Goal: Task Accomplishment & Management: Manage account settings

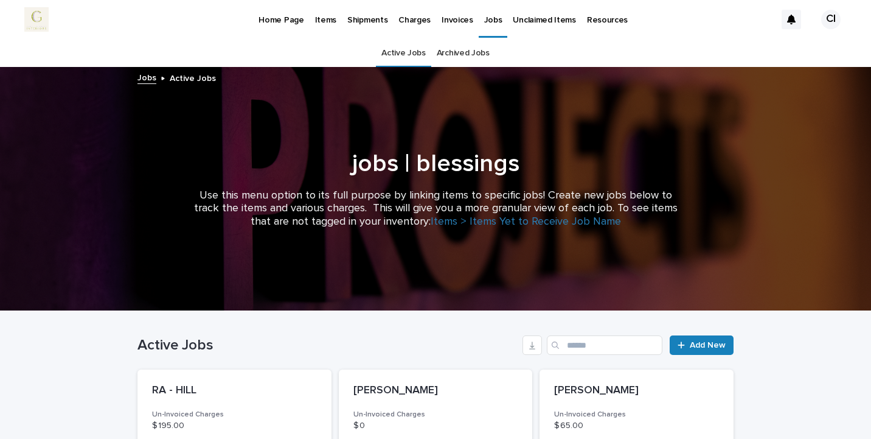
scroll to position [331, 0]
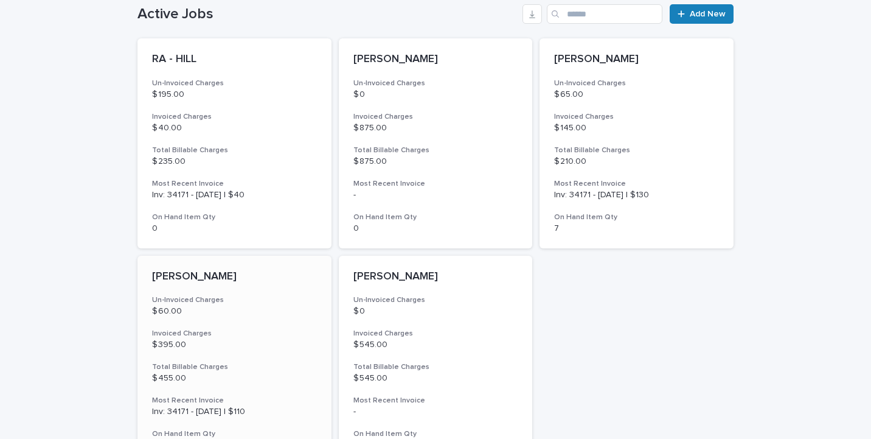
click at [259, 314] on p "$ 60.00" at bounding box center [234, 311] width 165 height 10
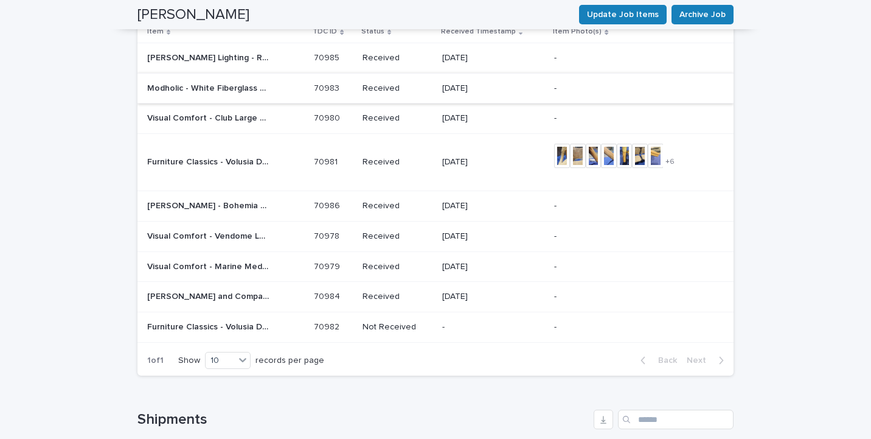
scroll to position [1233, 0]
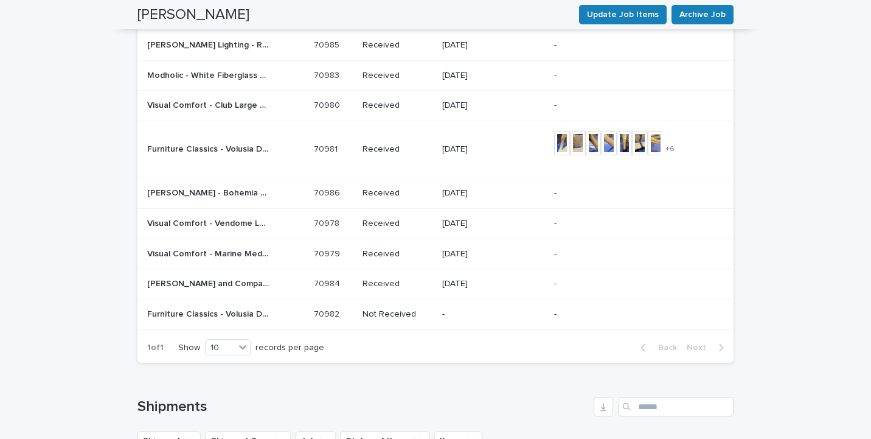
click at [234, 304] on div "Furniture Classics - Volusia Dining Chair | 70982 Furniture Classics - Volusia …" at bounding box center [225, 314] width 157 height 20
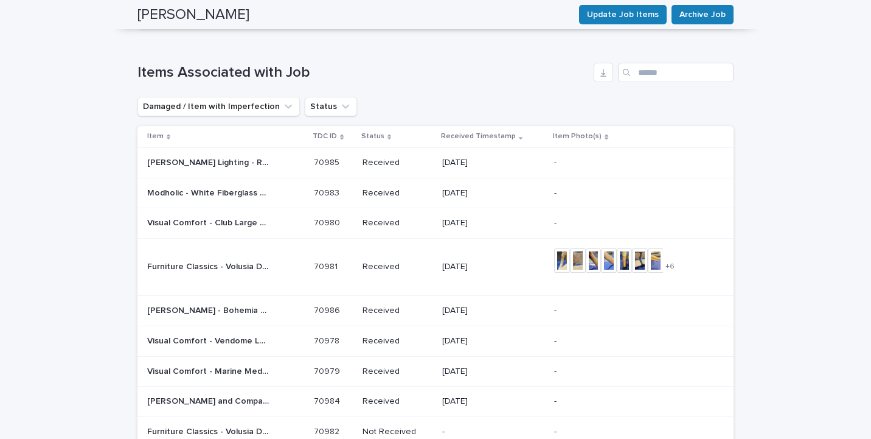
scroll to position [1173, 0]
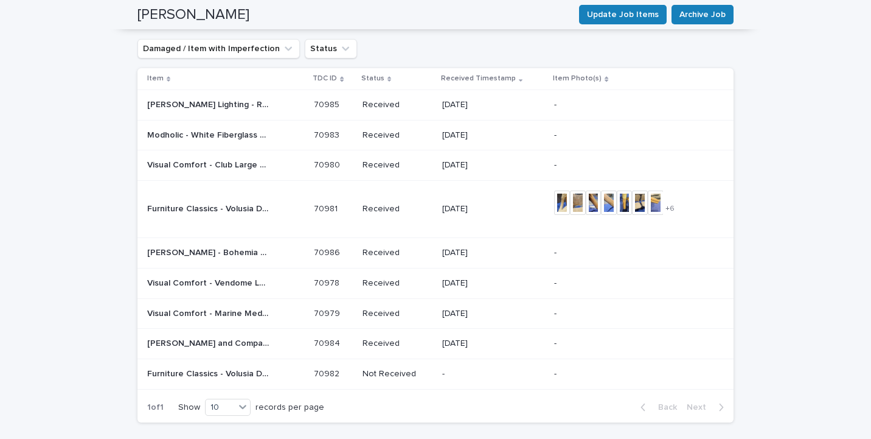
click at [229, 201] on p "Furniture Classics - Volusia Dining Chair | 70981" at bounding box center [209, 207] width 124 height 13
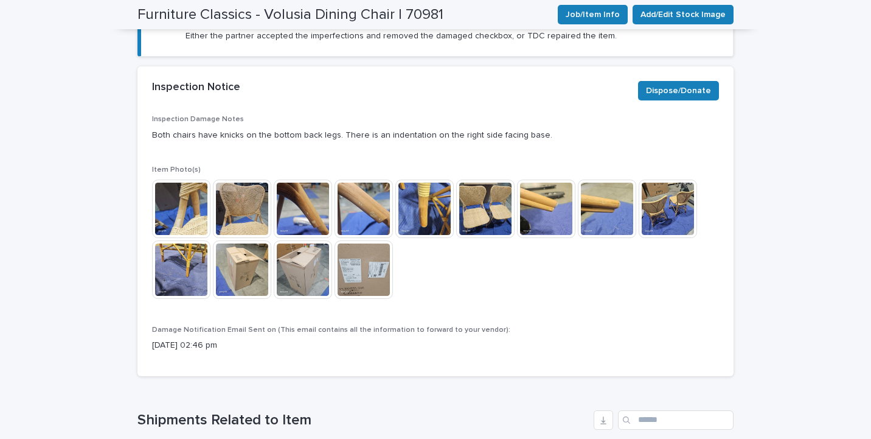
scroll to position [435, 0]
click at [486, 207] on img at bounding box center [485, 208] width 58 height 58
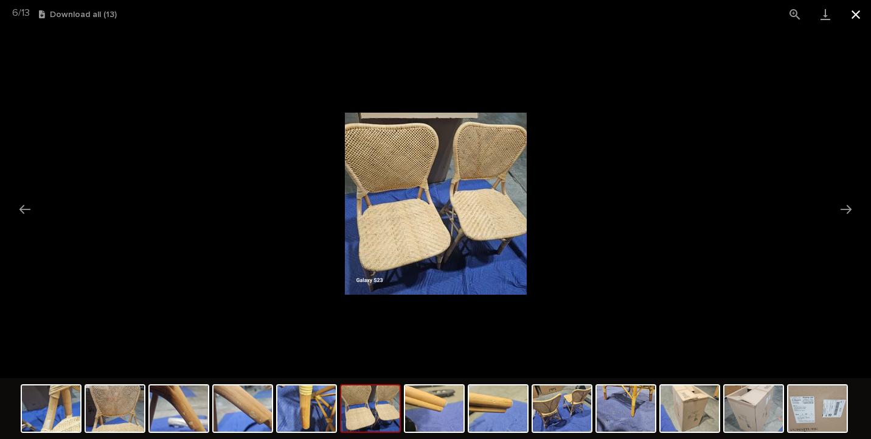
click at [863, 19] on button "Close gallery" at bounding box center [856, 14] width 30 height 29
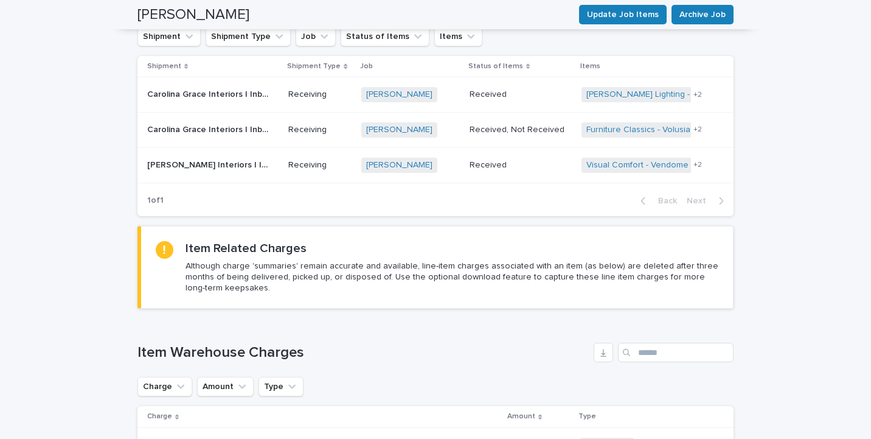
scroll to position [1219, 0]
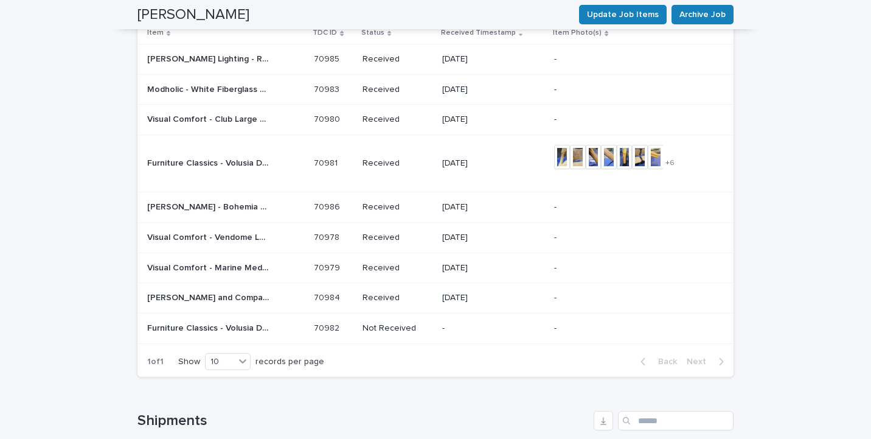
click at [199, 325] on p "Furniture Classics - Volusia Dining Chair | 70982" at bounding box center [209, 327] width 124 height 13
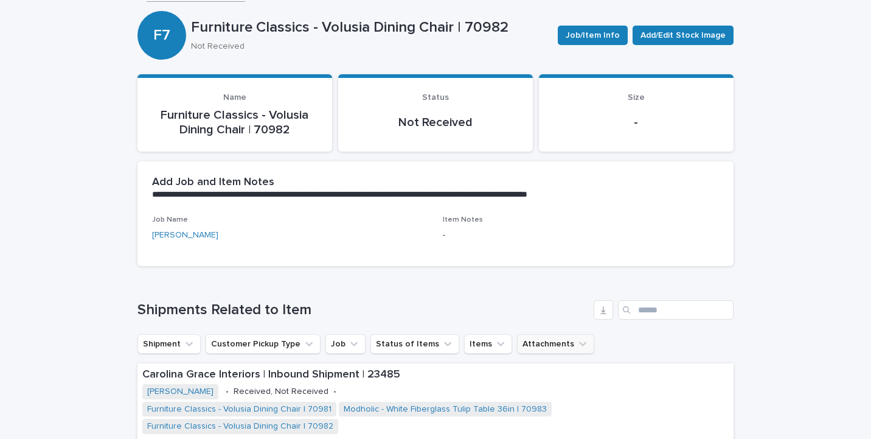
scroll to position [85, 0]
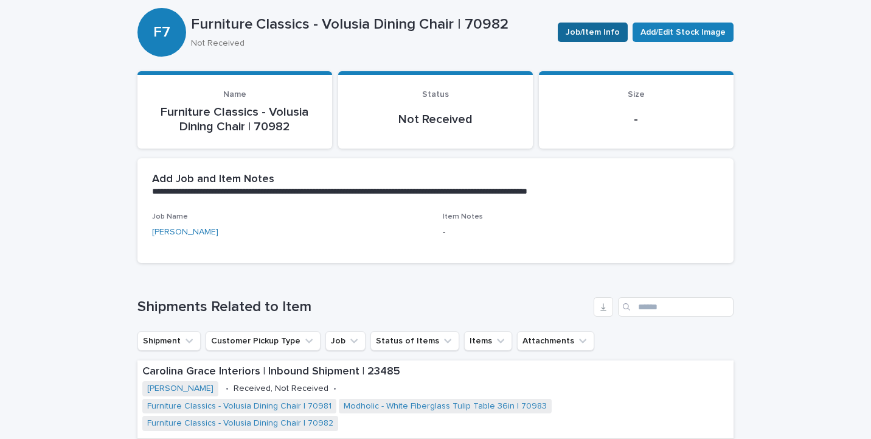
click at [588, 32] on span "Job/Item Info" at bounding box center [593, 32] width 54 height 12
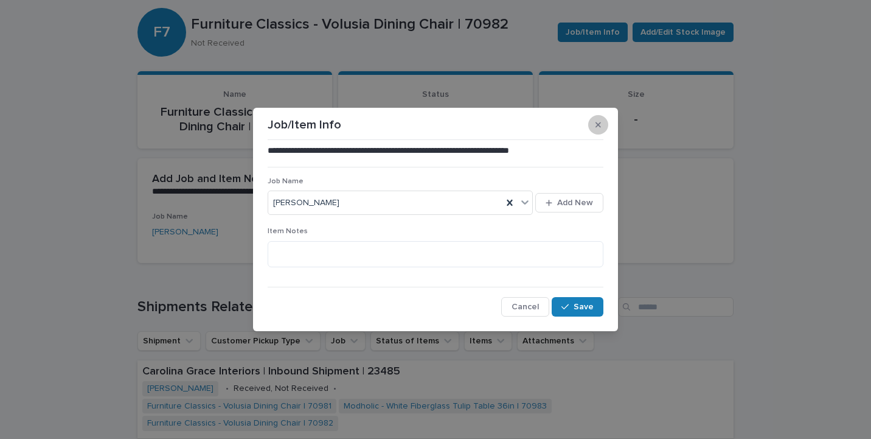
click at [596, 130] on button "button" at bounding box center [598, 124] width 20 height 19
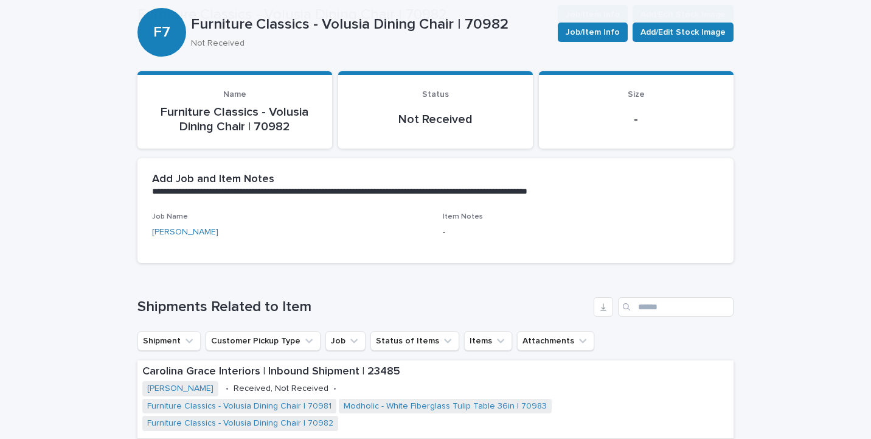
scroll to position [231, 0]
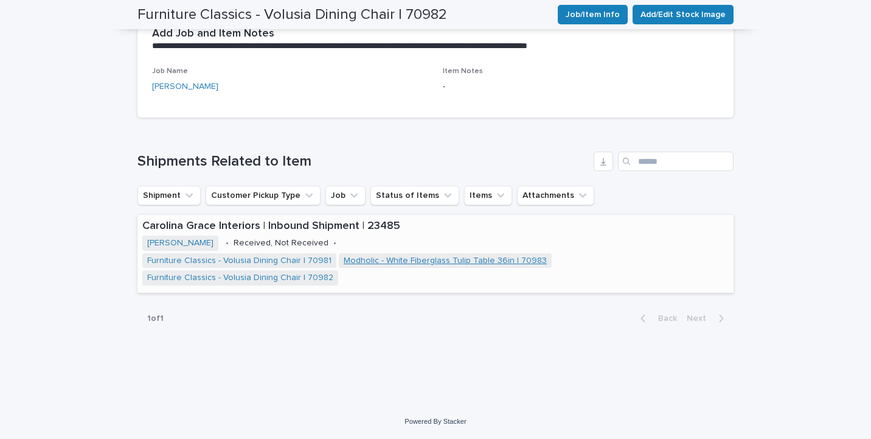
click at [377, 263] on link "Modholic - White Fiberglass Tulip Table 36in | 70983" at bounding box center [445, 261] width 203 height 10
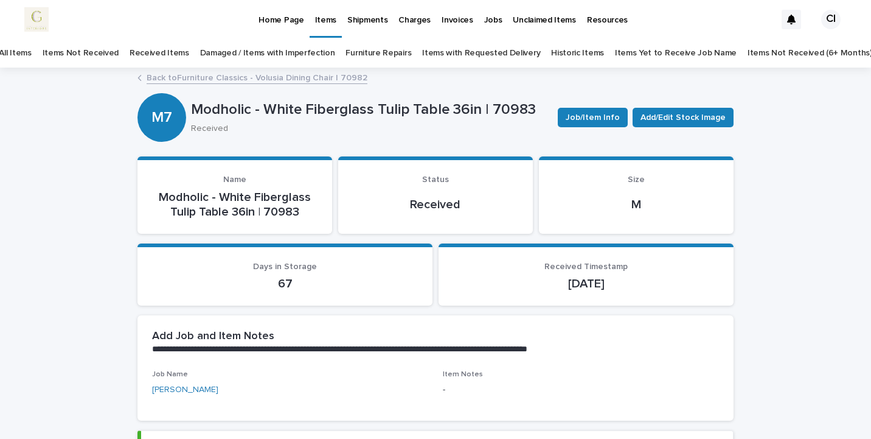
click at [328, 22] on p "Items" at bounding box center [325, 13] width 21 height 26
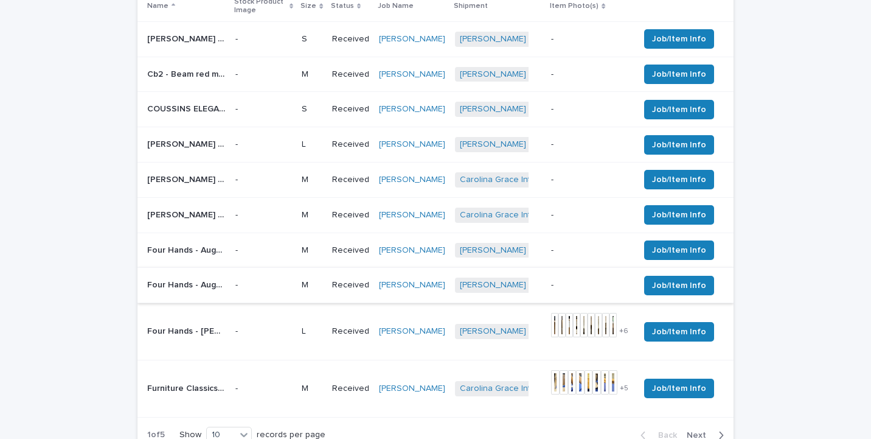
scroll to position [576, 0]
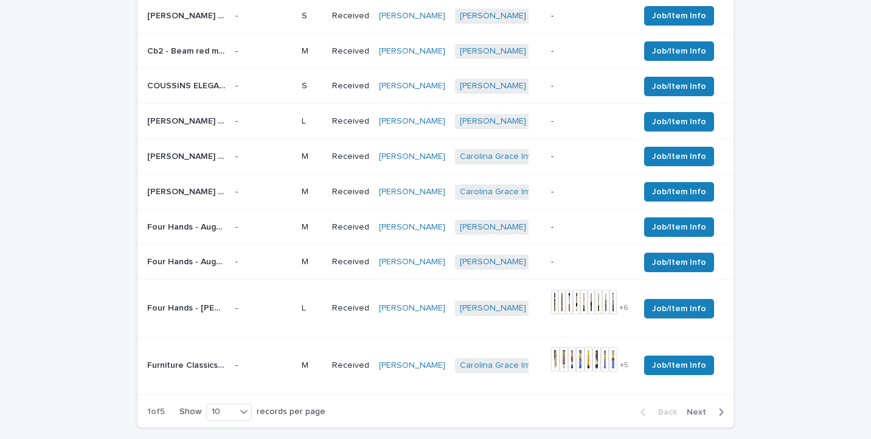
click at [703, 408] on span "Next" at bounding box center [700, 412] width 27 height 9
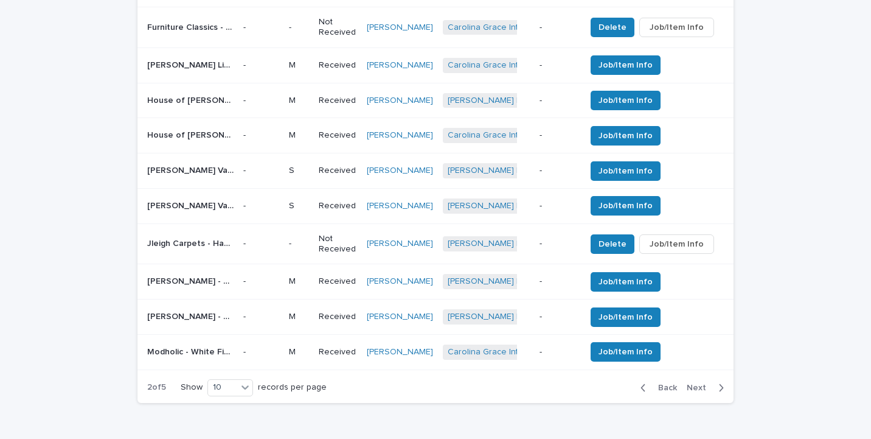
scroll to position [564, 0]
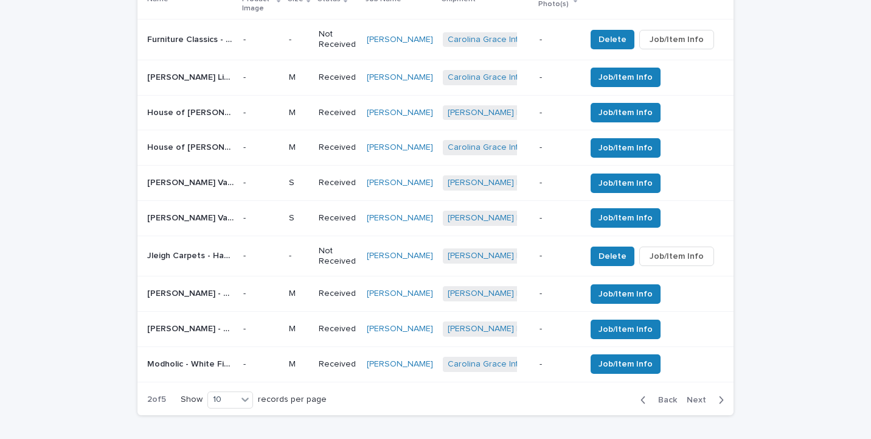
click at [697, 402] on div "Back Next" at bounding box center [682, 400] width 103 height 30
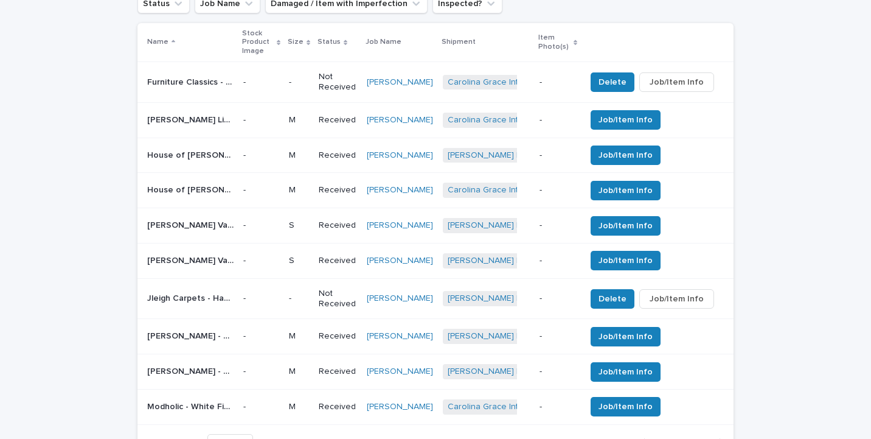
scroll to position [502, 0]
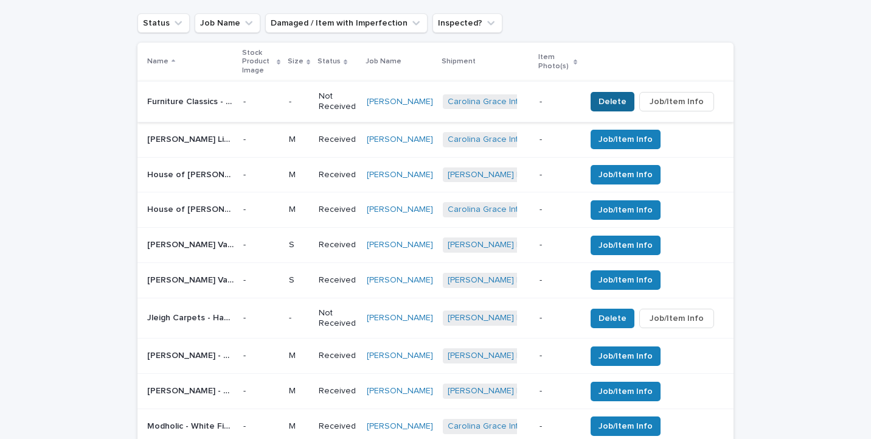
click at [622, 96] on span "Delete" at bounding box center [613, 102] width 28 height 12
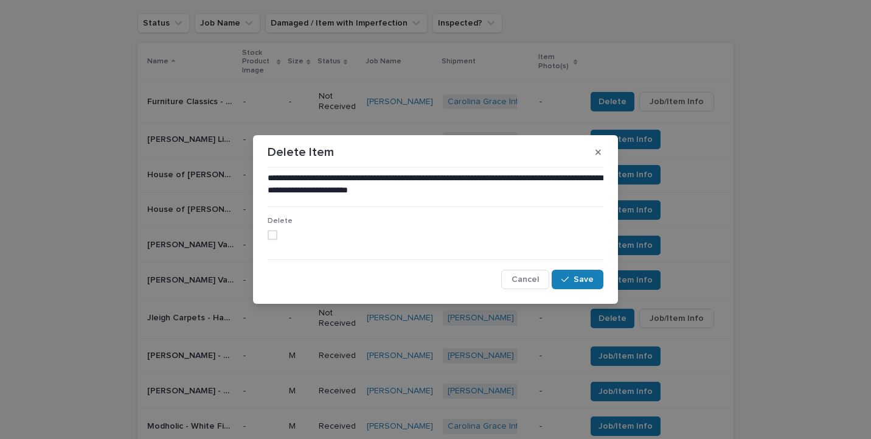
drag, startPoint x: 575, startPoint y: 282, endPoint x: 276, endPoint y: 237, distance: 302.2
click at [276, 237] on div "**********" at bounding box center [436, 230] width 336 height 117
click at [274, 236] on span at bounding box center [273, 235] width 10 height 10
click at [576, 270] on button "Save" at bounding box center [578, 279] width 52 height 19
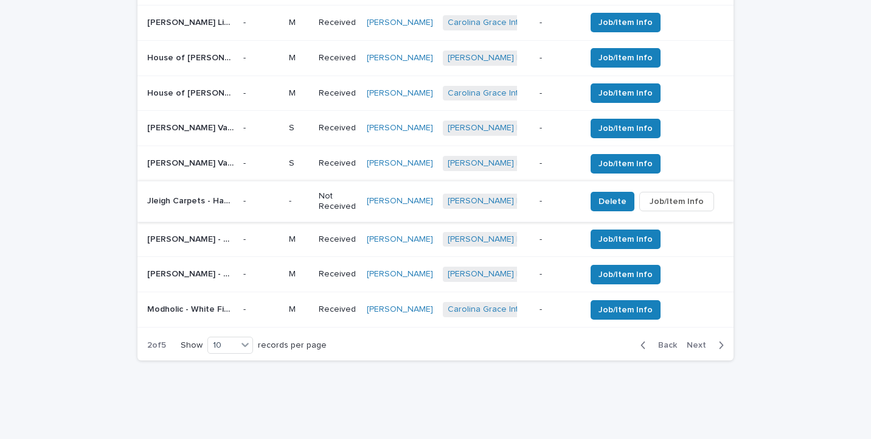
scroll to position [627, 0]
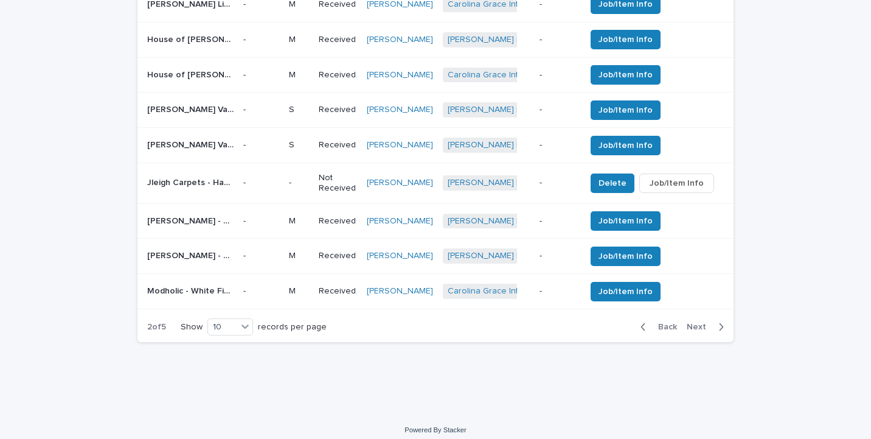
click at [684, 321] on button "Next" at bounding box center [708, 326] width 52 height 11
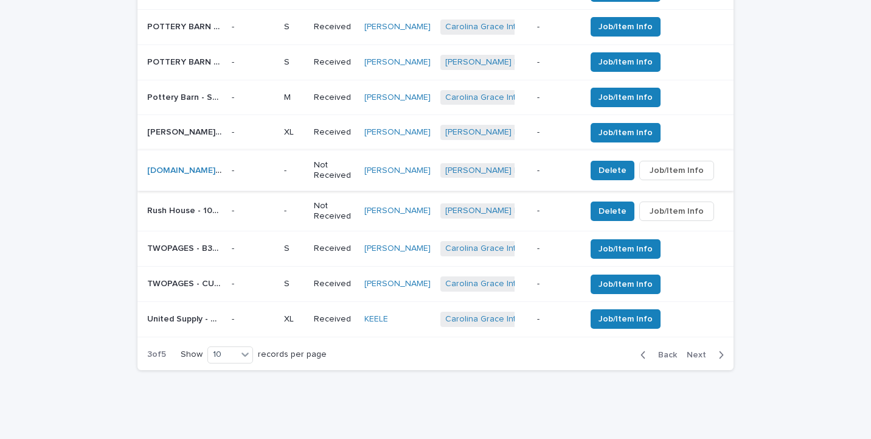
scroll to position [610, 0]
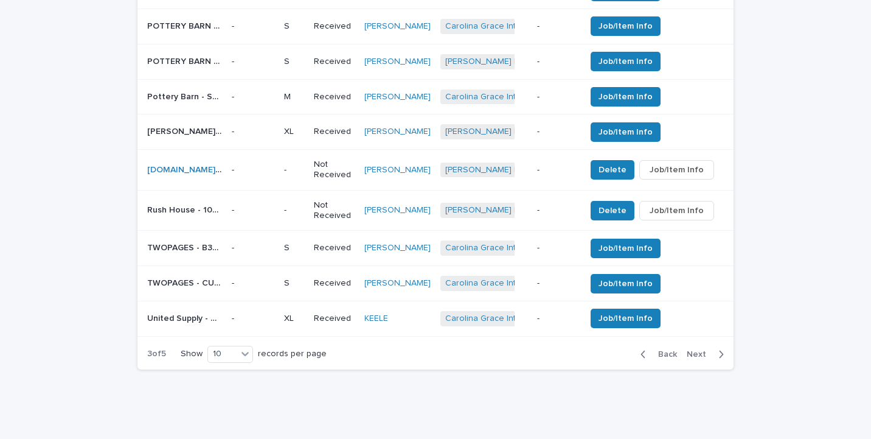
click at [703, 349] on button "Next" at bounding box center [708, 354] width 52 height 11
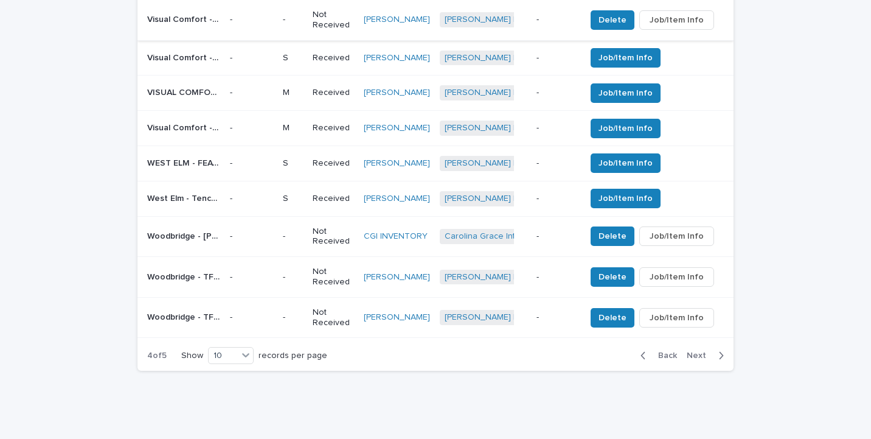
scroll to position [648, 0]
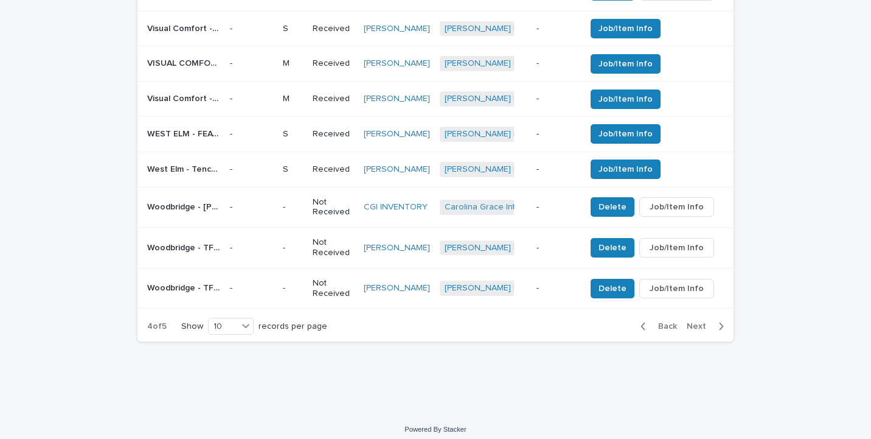
click at [669, 324] on div "Back Next" at bounding box center [682, 326] width 103 height 30
click at [663, 322] on span "Back" at bounding box center [664, 326] width 26 height 9
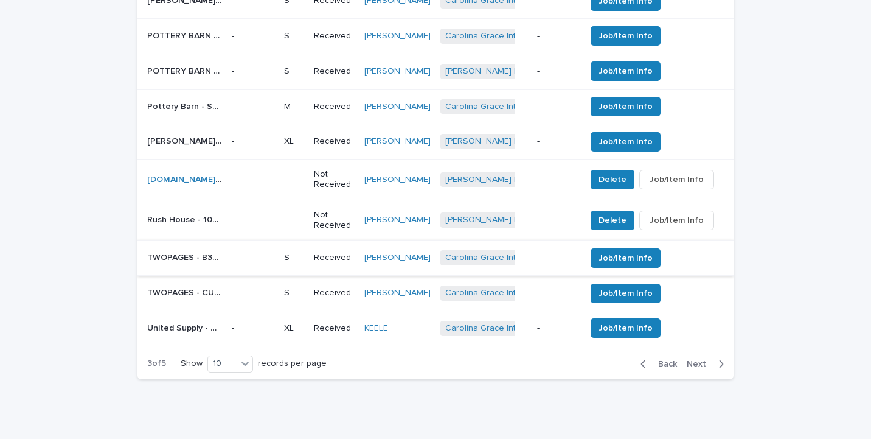
scroll to position [585, 0]
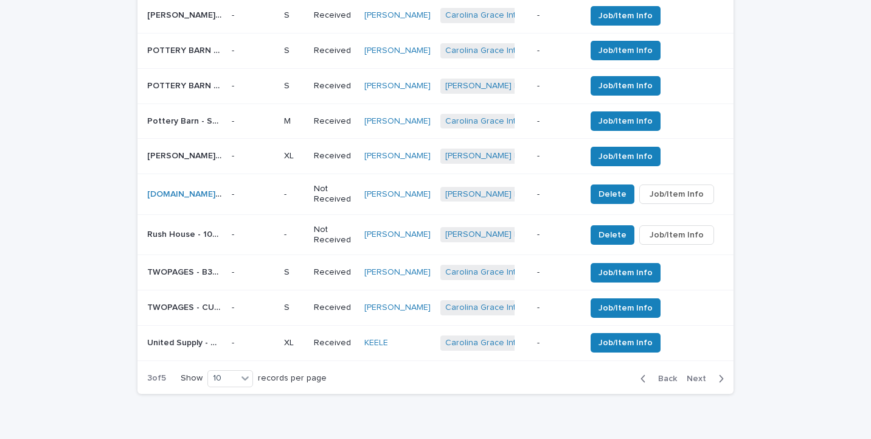
click at [211, 265] on p "TWOPAGES - B316-PT PREMIUM BELGIAN CURTAIN SET OF 4 | 73630" at bounding box center [185, 271] width 77 height 13
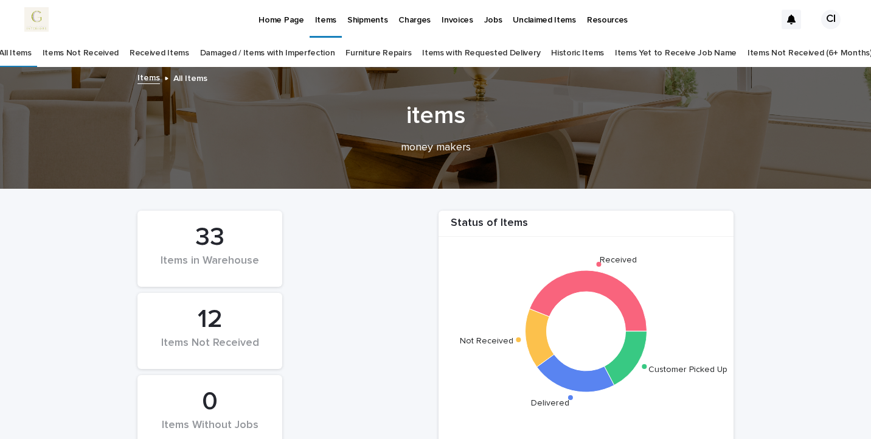
scroll to position [497, 0]
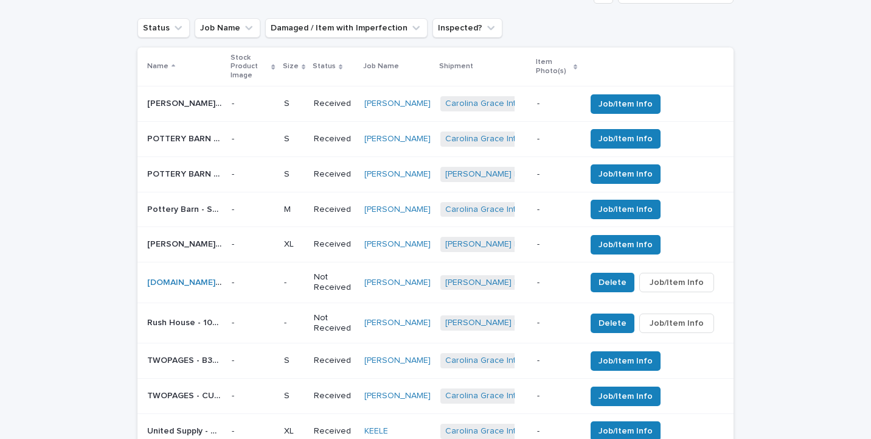
click at [274, 134] on p "-" at bounding box center [253, 139] width 43 height 10
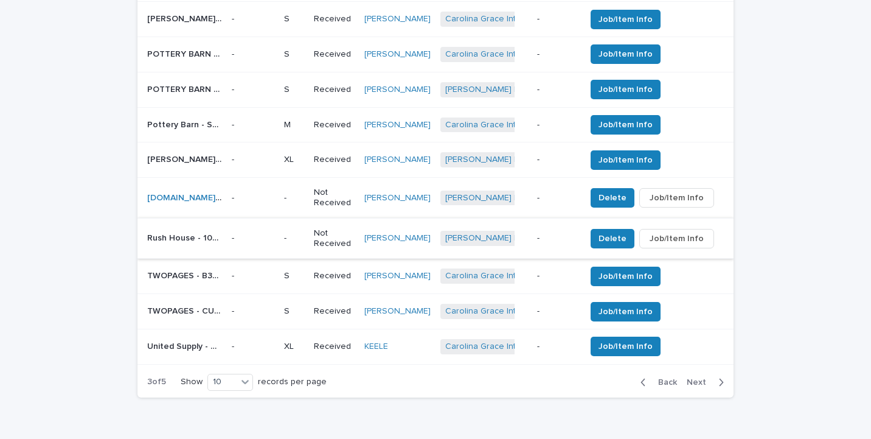
scroll to position [607, 0]
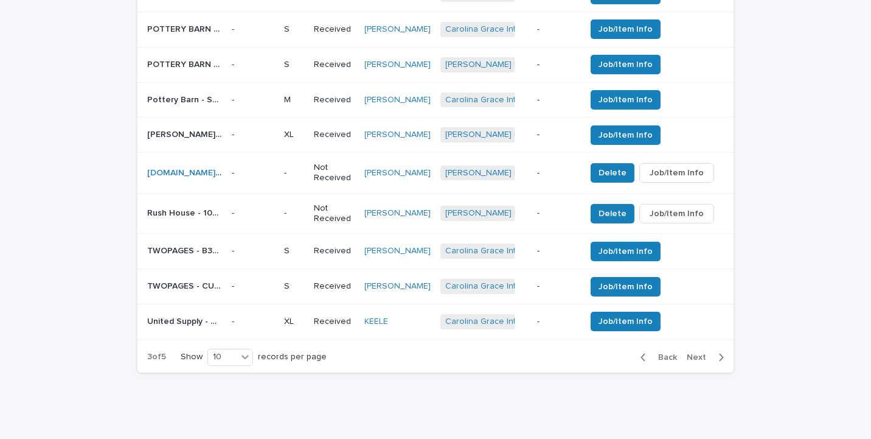
click at [695, 353] on span "Next" at bounding box center [700, 357] width 27 height 9
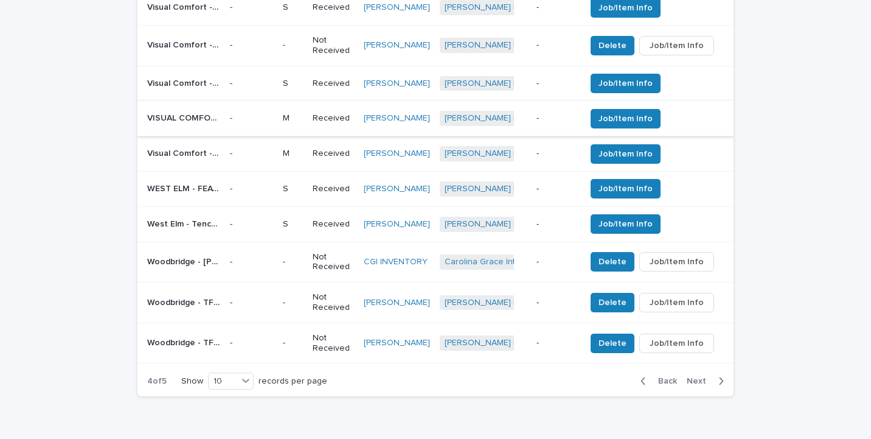
scroll to position [619, 0]
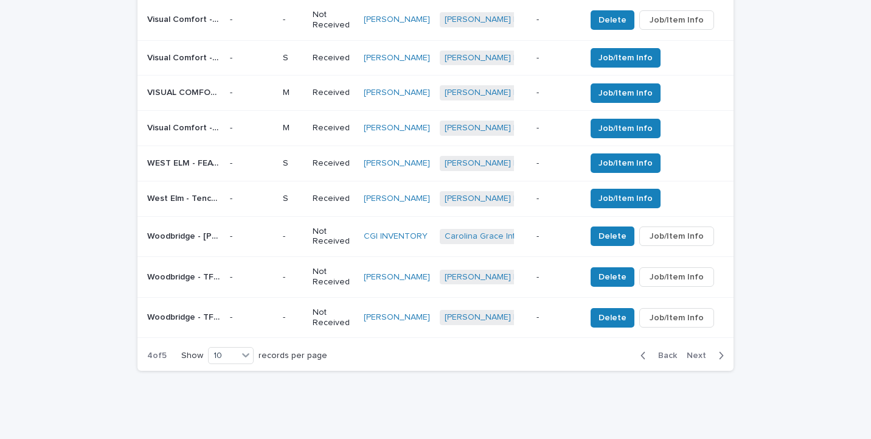
click at [705, 351] on span "Next" at bounding box center [700, 355] width 27 height 9
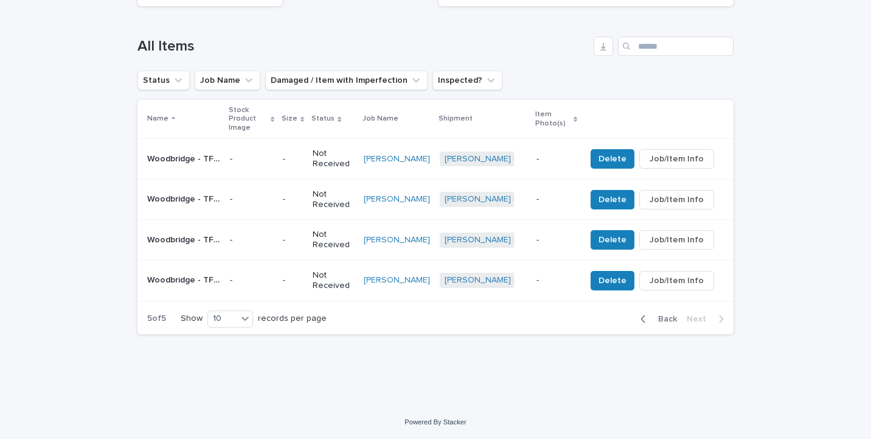
scroll to position [437, 0]
